Goal: Task Accomplishment & Management: Manage account settings

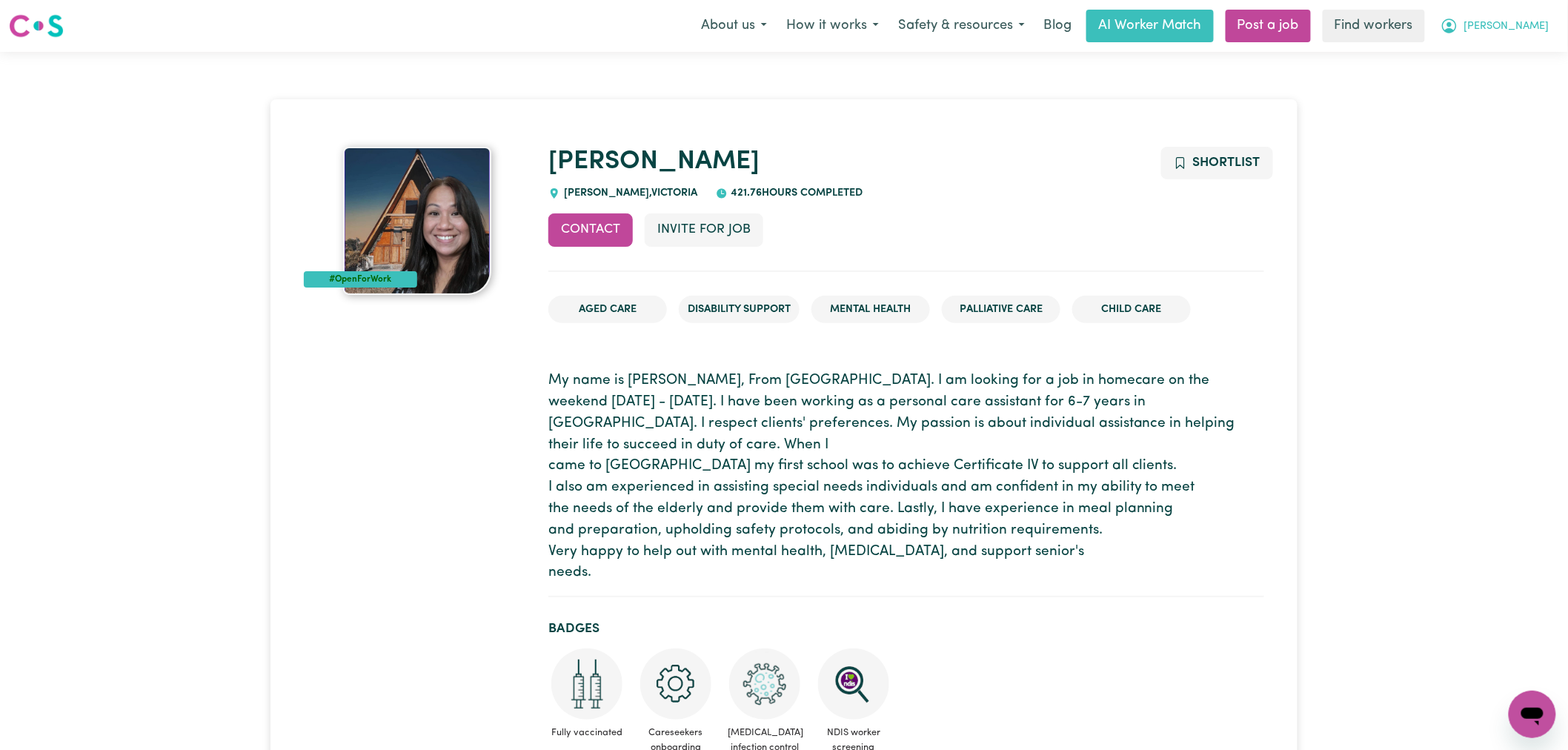
click at [1523, 34] on span "[PERSON_NAME]" at bounding box center [1507, 26] width 85 height 17
click at [1509, 85] on link "Logout" at bounding box center [1500, 85] width 117 height 28
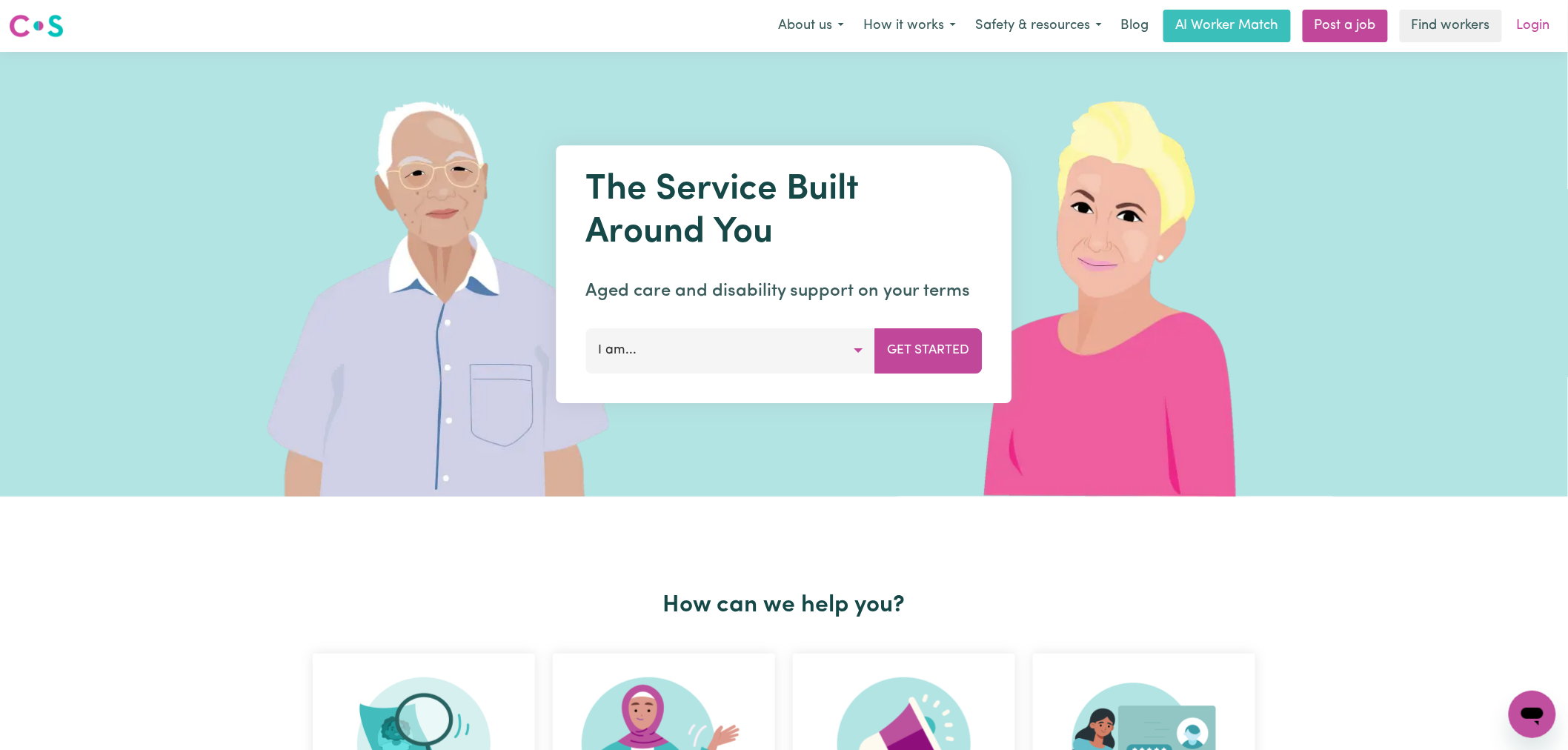
click at [1528, 20] on link "Login" at bounding box center [1533, 25] width 51 height 32
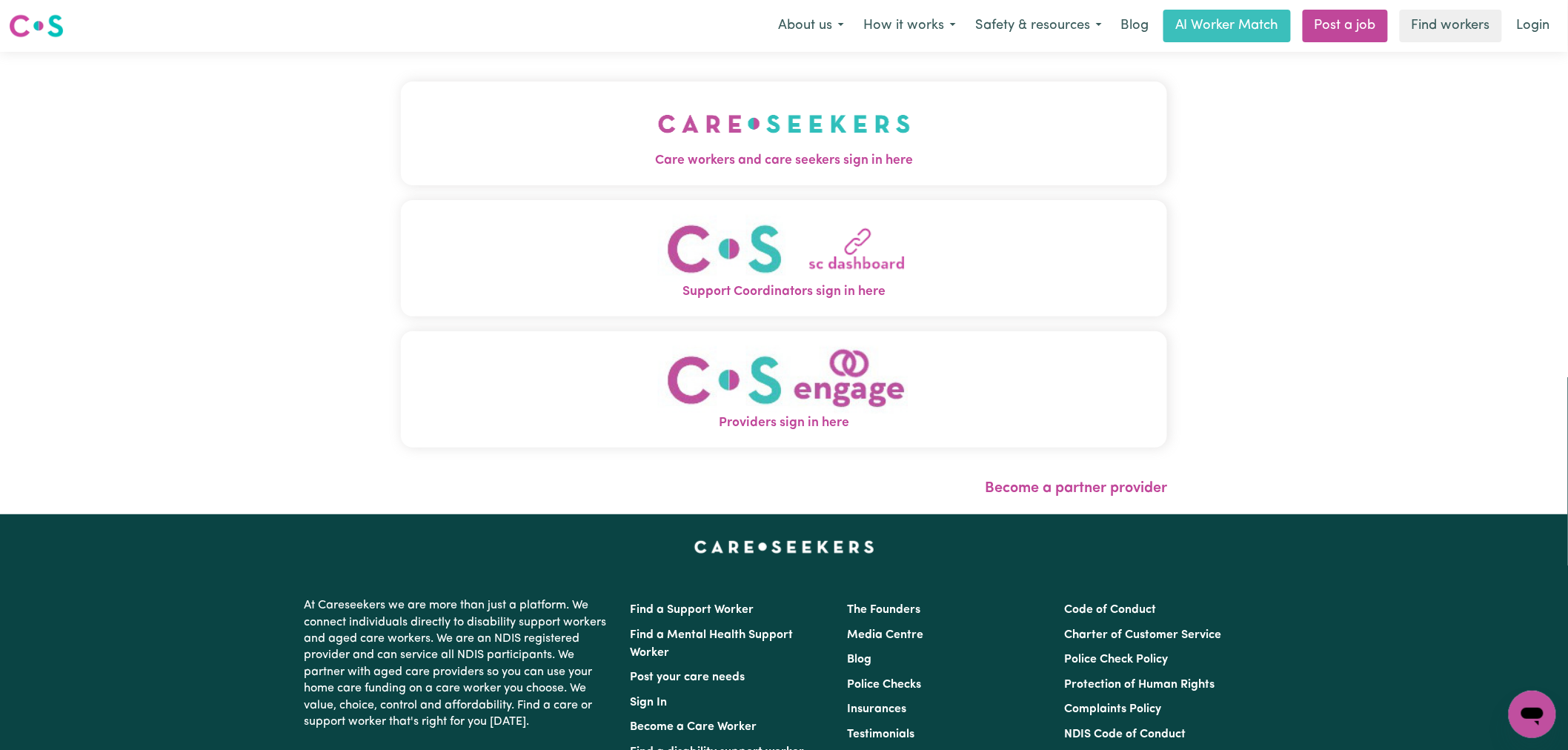
click at [514, 173] on button "Care workers and care seekers sign in here" at bounding box center [784, 133] width 766 height 104
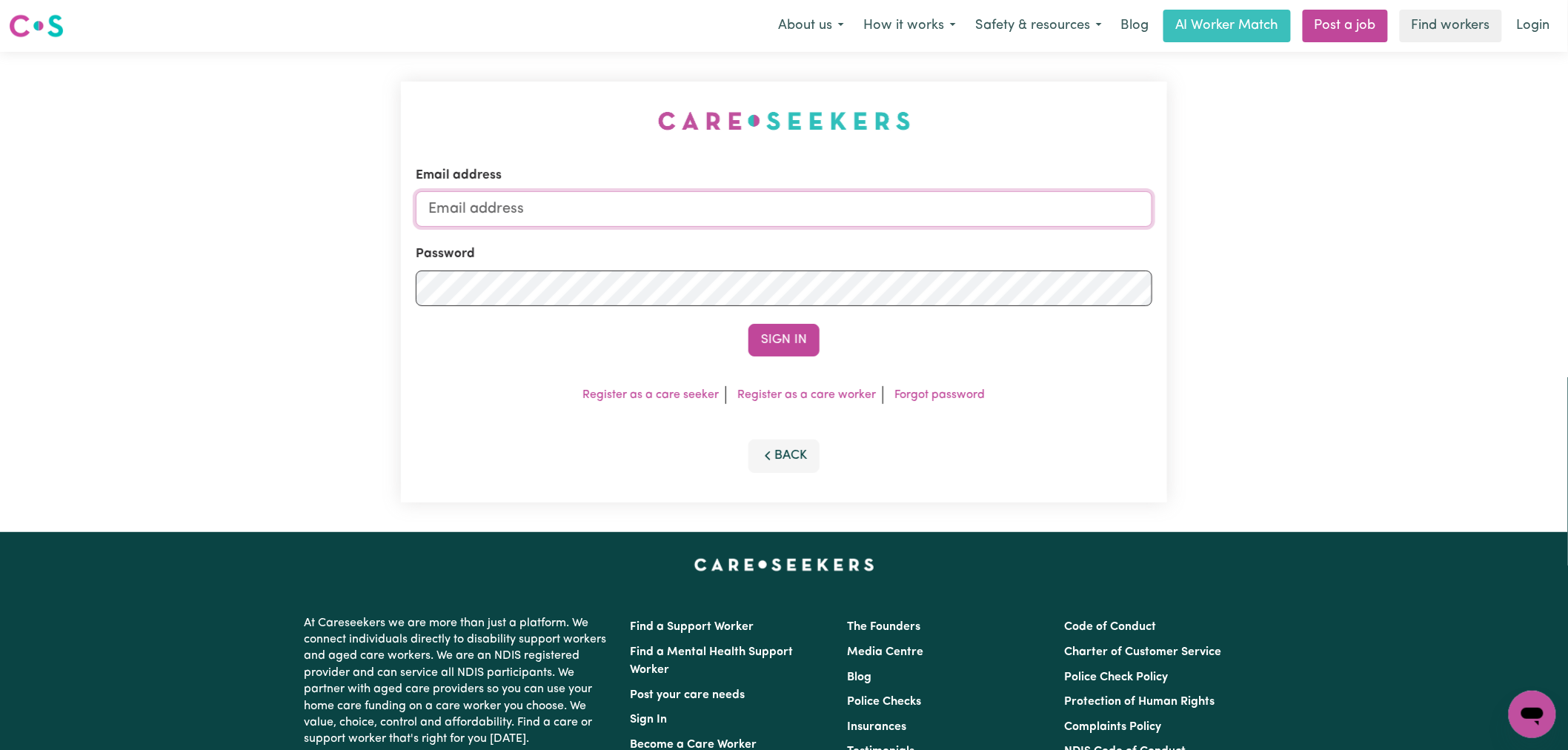
type input "[PERSON_NAME][EMAIL_ADDRESS][DOMAIN_NAME]"
click at [776, 342] on button "Sign In" at bounding box center [784, 340] width 71 height 32
